Goal: Navigation & Orientation: Find specific page/section

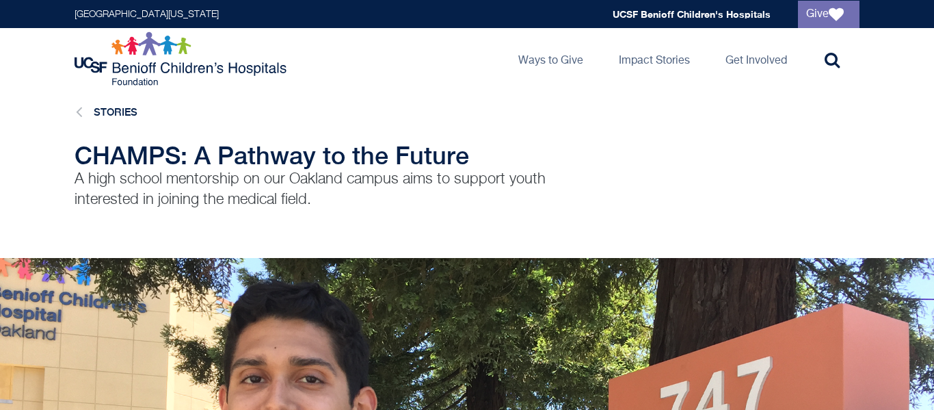
click at [72, 105] on li "Stories" at bounding box center [103, 112] width 70 height 18
click at [76, 107] on icon at bounding box center [79, 112] width 6 height 18
click at [80, 111] on icon at bounding box center [79, 112] width 6 height 18
click at [81, 114] on icon at bounding box center [79, 112] width 6 height 18
click at [107, 111] on link "Stories" at bounding box center [116, 112] width 44 height 12
